Goal: Transaction & Acquisition: Book appointment/travel/reservation

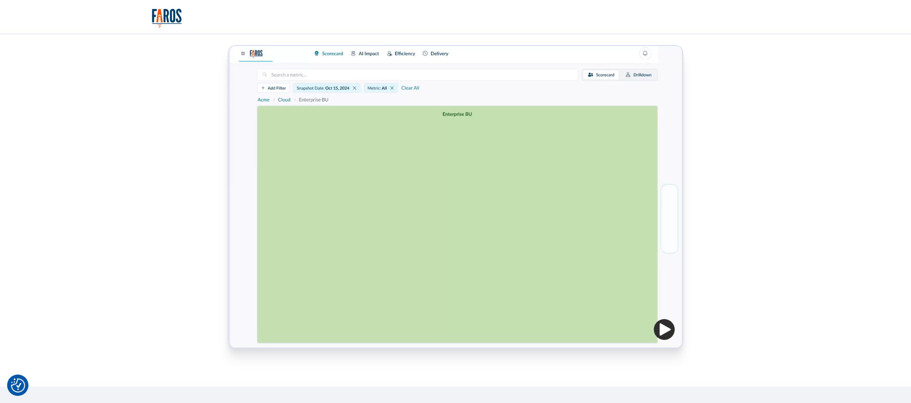
scroll to position [541, 0]
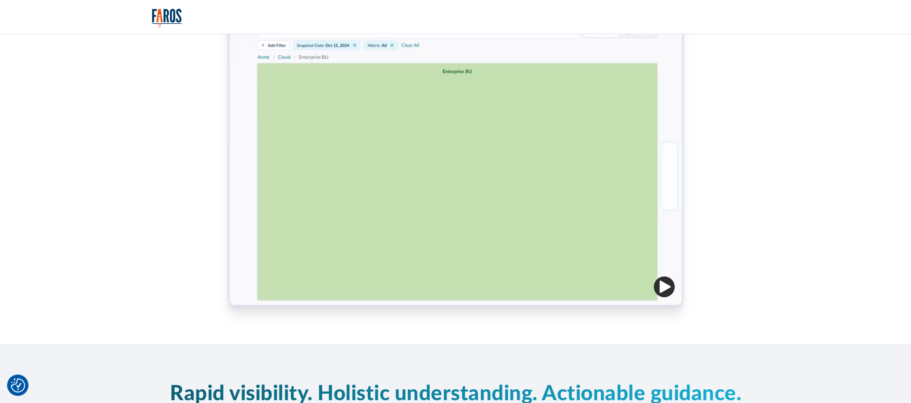
drag, startPoint x: 663, startPoint y: 211, endPoint x: 664, endPoint y: 234, distance: 23.7
click at [664, 212] on div at bounding box center [455, 154] width 454 height 303
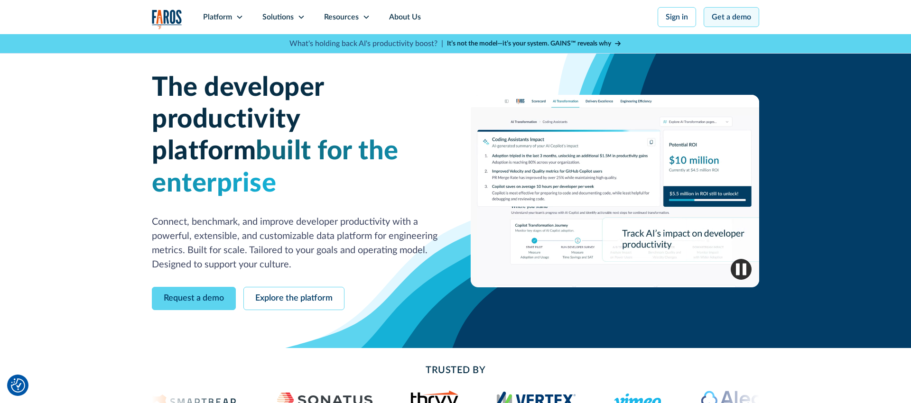
click at [707, 18] on link "Get a demo" at bounding box center [730, 17] width 55 height 20
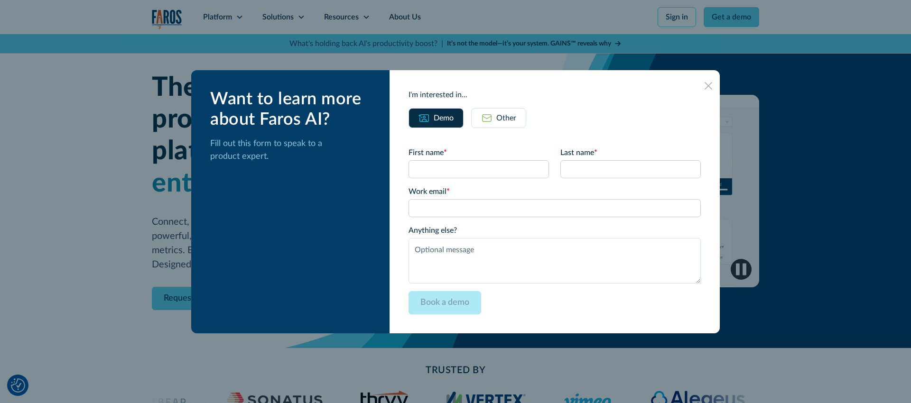
click at [704, 86] on icon at bounding box center [708, 86] width 8 height 8
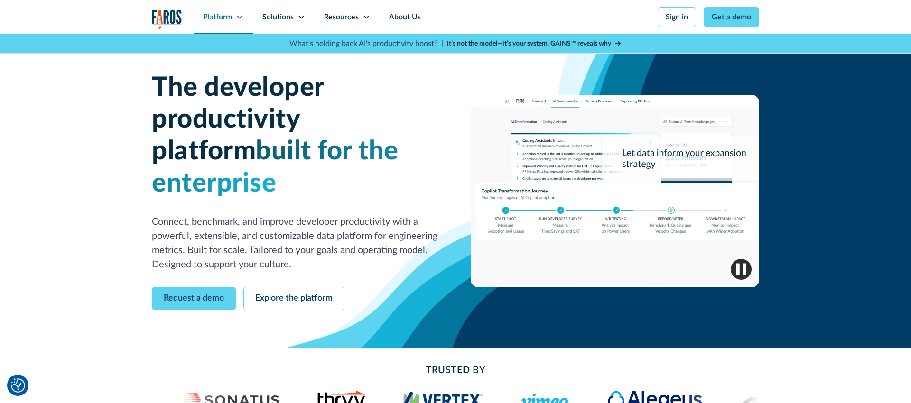
click at [233, 24] on div "Platform" at bounding box center [223, 17] width 59 height 34
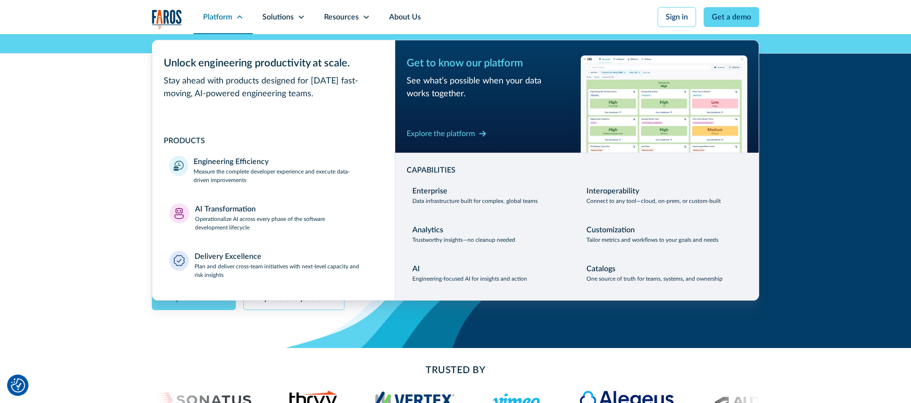
click at [233, 24] on div "Platform" at bounding box center [223, 17] width 59 height 34
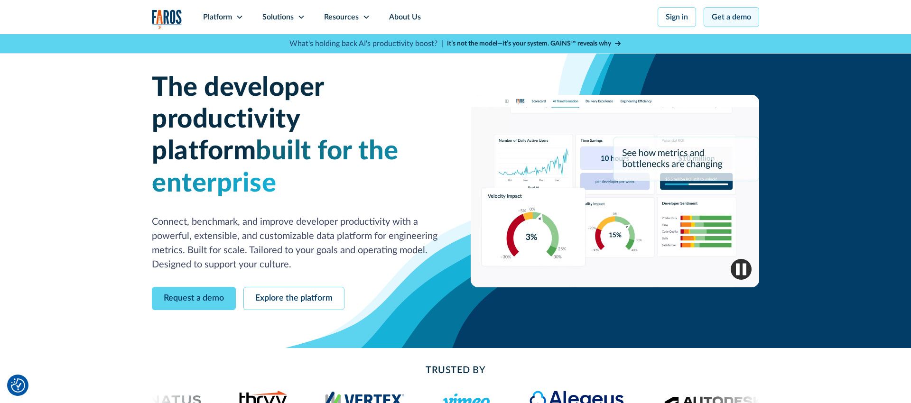
click at [562, 17] on nav "Platform Unlock engineering productivity at scale. Stay ahead with products des…" at bounding box center [476, 17] width 565 height 34
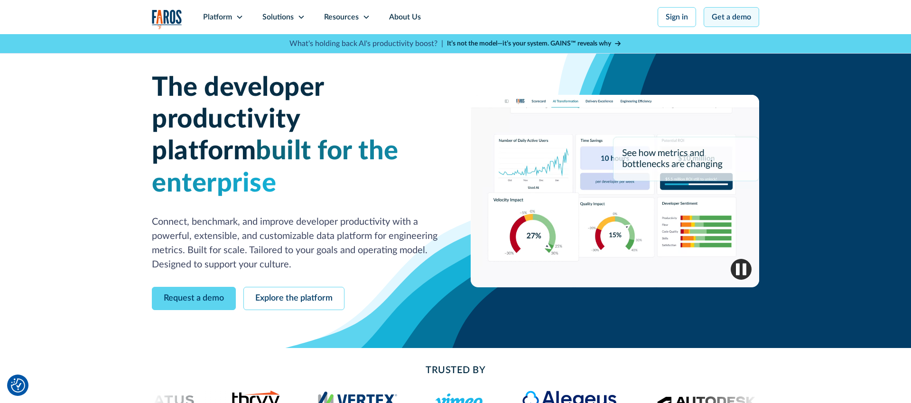
click at [736, 16] on link "Get a demo" at bounding box center [730, 17] width 55 height 20
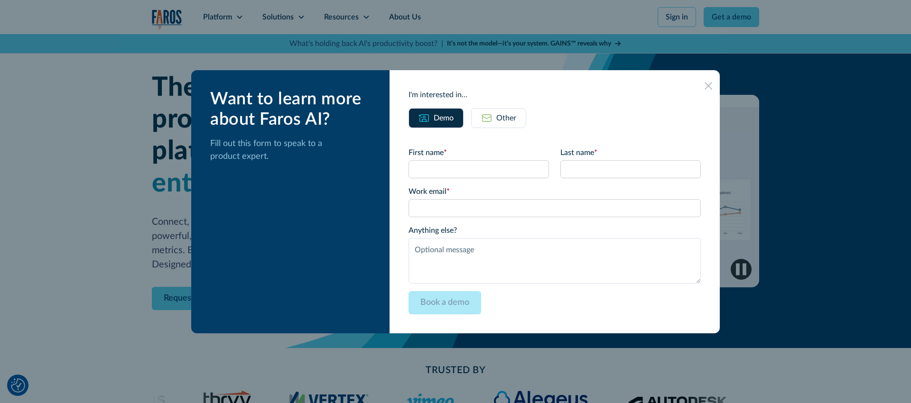
drag, startPoint x: 635, startPoint y: 18, endPoint x: 654, endPoint y: 24, distance: 19.7
click at [635, 19] on div at bounding box center [455, 201] width 911 height 403
click at [731, 33] on div at bounding box center [455, 201] width 911 height 403
click at [695, 98] on div "I'm interested in... Demo Other First name * Last name * Work email * Please en…" at bounding box center [554, 201] width 330 height 263
click at [692, 92] on div "I'm interested in... Demo Other First name * Last name * Work email * Please en…" at bounding box center [554, 201] width 330 height 263
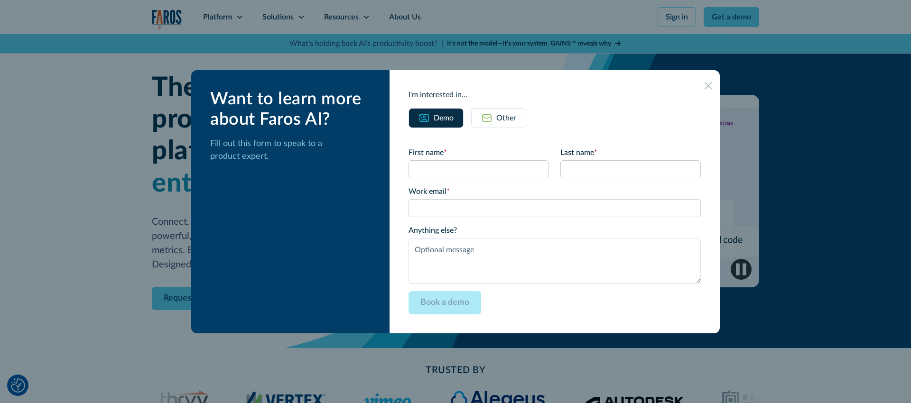
drag, startPoint x: 692, startPoint y: 92, endPoint x: 683, endPoint y: 92, distance: 8.1
click at [704, 89] on div at bounding box center [708, 86] width 8 height 8
